Goal: Check status: Check status

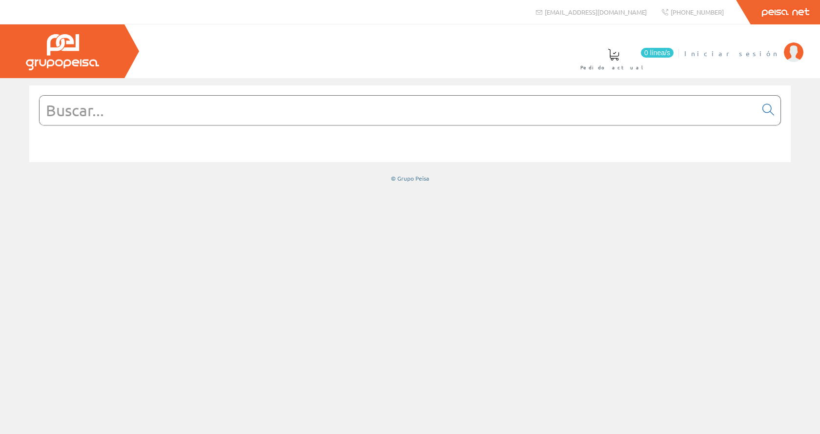
click at [764, 53] on span "Iniciar sesión" at bounding box center [731, 53] width 95 height 10
click at [757, 56] on span "Inma Catalán" at bounding box center [739, 53] width 81 height 10
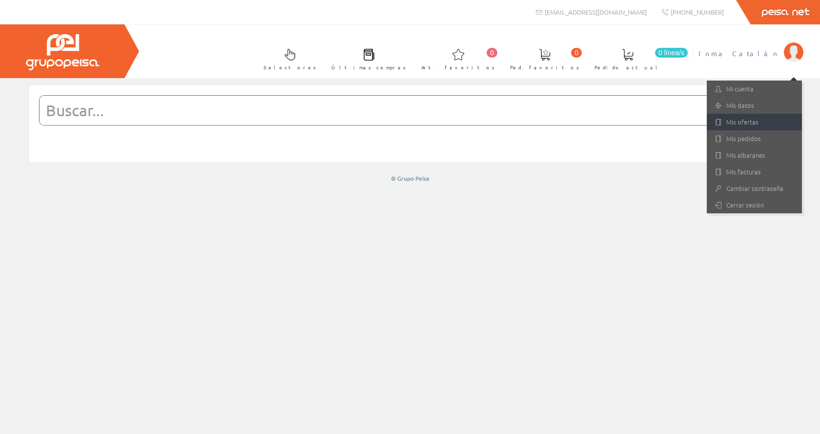
click at [741, 125] on link "Mis ofertas" at bounding box center [754, 122] width 95 height 17
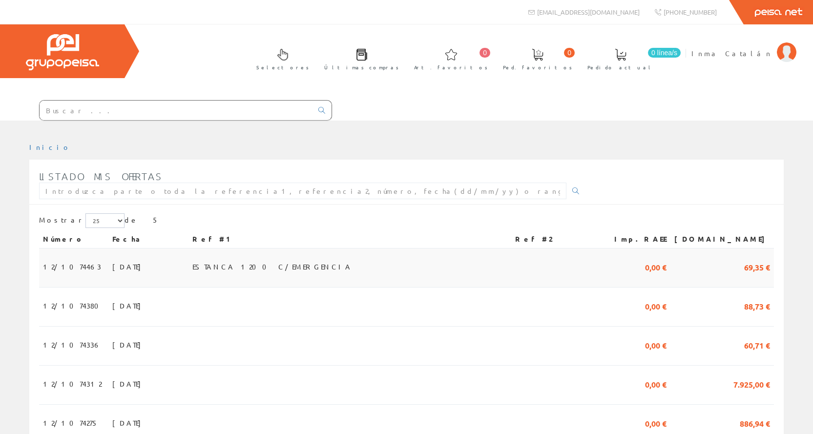
click at [112, 269] on span "[DATE]" at bounding box center [129, 266] width 34 height 17
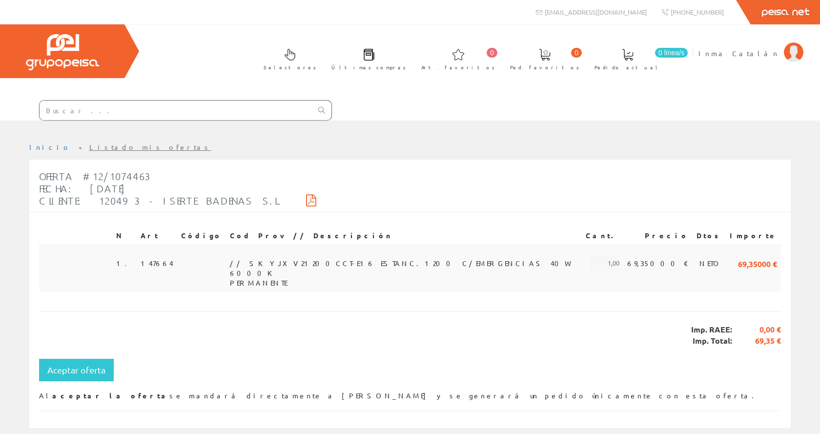
click at [263, 255] on span "// SKYJXV21200CCT-E16 ESTANC.1200 C/EMERGENCIAS 40W 6000K PERMANENTE" at bounding box center [404, 263] width 348 height 17
